Goal: Navigation & Orientation: Find specific page/section

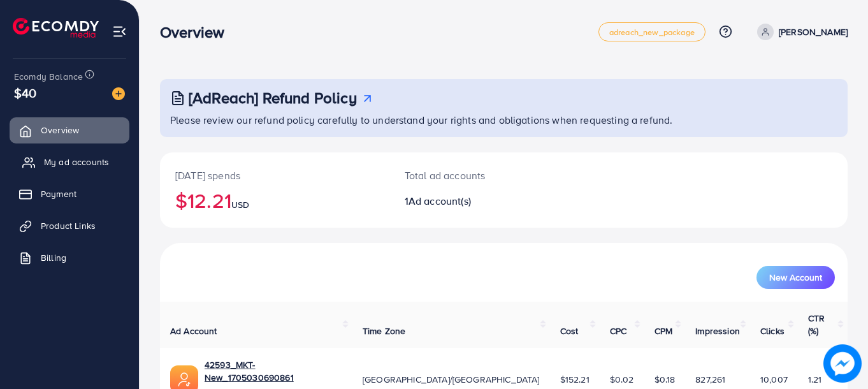
click at [87, 162] on span "My ad accounts" at bounding box center [76, 162] width 65 height 13
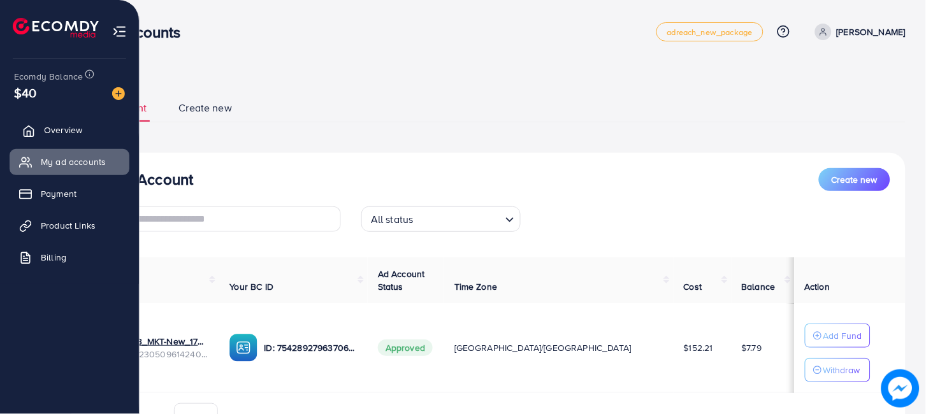
click at [62, 133] on span "Overview" at bounding box center [63, 130] width 38 height 13
